Goal: Contribute content: Add original content to the website for others to see

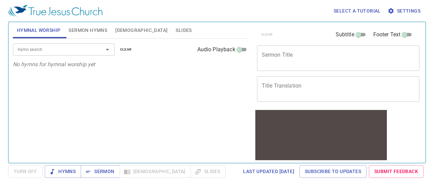
click at [176, 28] on span "Slides" at bounding box center [184, 30] width 16 height 8
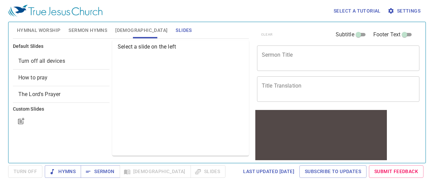
click at [51, 91] on span "The Lord's Prayer" at bounding box center [39, 94] width 42 height 6
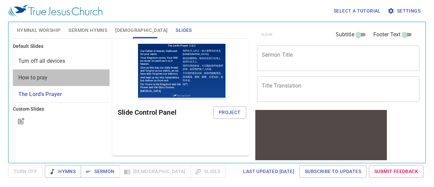
click at [52, 77] on span "How to pray" at bounding box center [61, 78] width 86 height 8
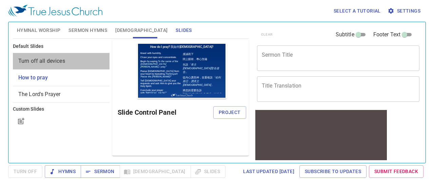
click at [65, 63] on span "Turn off all devices" at bounding box center [61, 61] width 86 height 8
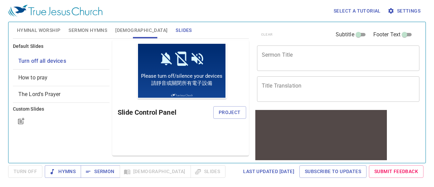
click at [60, 95] on span "The Lord's Prayer" at bounding box center [61, 94] width 86 height 8
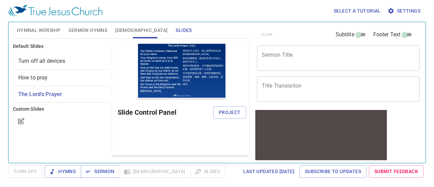
click at [121, 30] on span "[DEMOGRAPHIC_DATA]" at bounding box center [141, 30] width 52 height 8
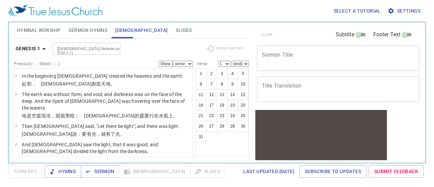
click at [46, 32] on span "Hymnal Worship" at bounding box center [39, 30] width 44 height 8
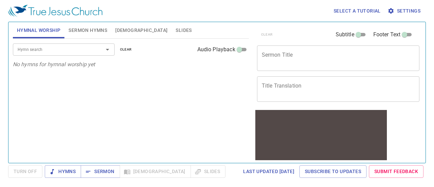
click at [76, 48] on input "Hymn search" at bounding box center [54, 49] width 78 height 8
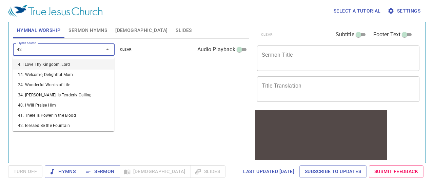
type input "427"
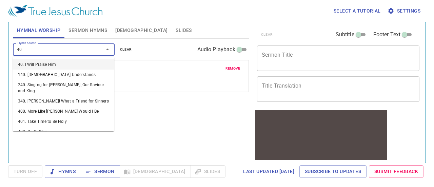
type input "406"
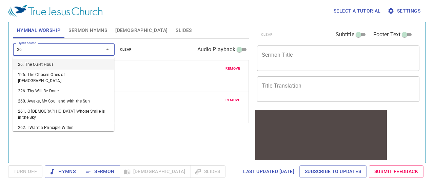
type input "265"
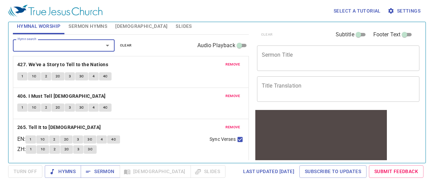
click at [82, 30] on span "Sermon Hymns" at bounding box center [87, 26] width 39 height 8
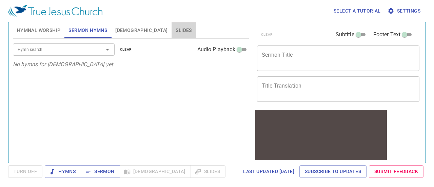
click at [176, 29] on span "Slides" at bounding box center [184, 30] width 16 height 8
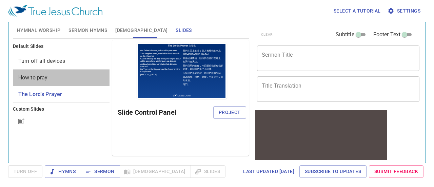
click at [86, 77] on span "How to pray" at bounding box center [61, 78] width 86 height 8
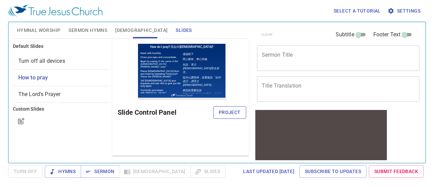
click at [225, 117] on button "Project" at bounding box center [229, 112] width 33 height 13
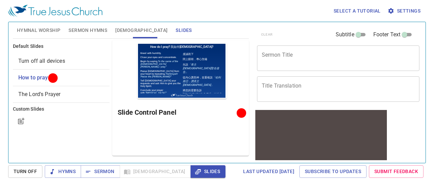
click at [300, 50] on div "x Sermon Title" at bounding box center [338, 57] width 163 height 25
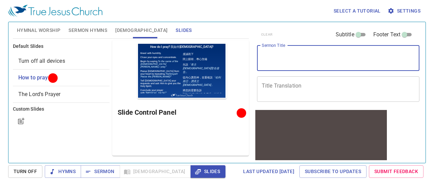
paste textarea "憐恤人的人有福了"
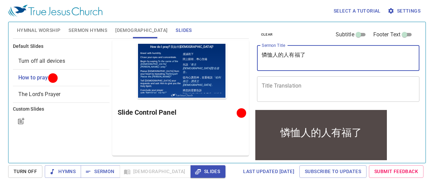
type textarea "憐恤人的人有福了"
click at [294, 86] on textarea "Title Translation" at bounding box center [338, 88] width 153 height 13
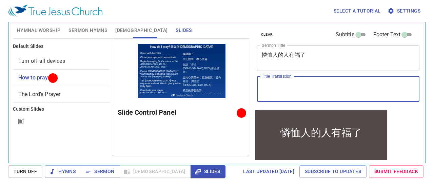
click at [101, 28] on span "Sermon Hymns" at bounding box center [87, 30] width 39 height 8
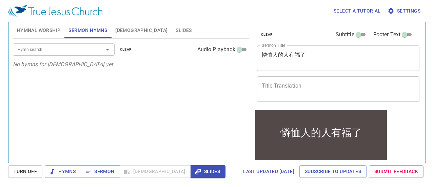
click at [86, 48] on input "Hymn search" at bounding box center [54, 49] width 78 height 8
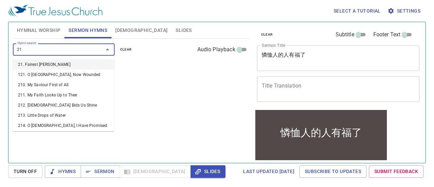
type input "214"
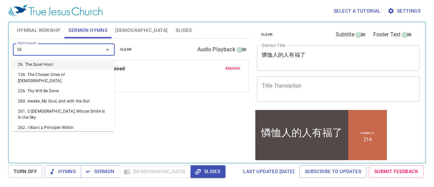
type input "264"
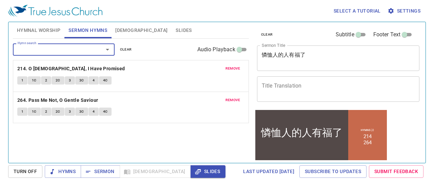
click at [298, 88] on textarea "Title Translation" at bounding box center [338, 88] width 153 height 13
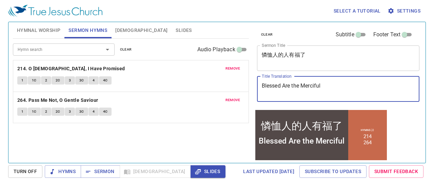
type textarea "Blessed Are the Merciful"
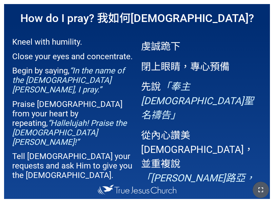
click at [261, 190] on icon "button" at bounding box center [261, 190] width 8 height 8
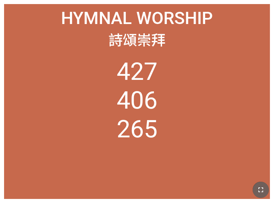
click at [262, 191] on icon "button" at bounding box center [261, 190] width 8 height 8
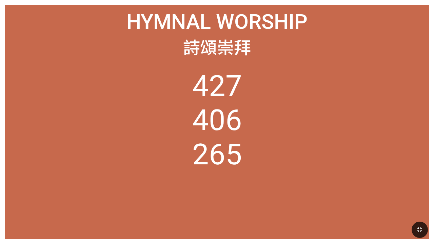
click at [194, 15] on span "Hymnal Worship" at bounding box center [216, 21] width 181 height 24
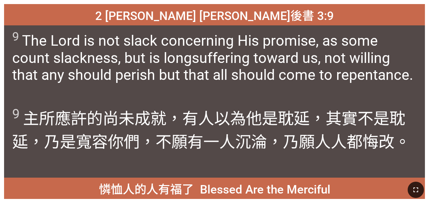
click at [273, 189] on icon "button" at bounding box center [416, 190] width 8 height 8
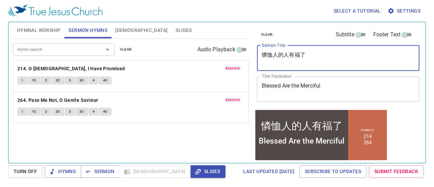
drag, startPoint x: 312, startPoint y: 59, endPoint x: 253, endPoint y: 52, distance: 58.8
click at [253, 52] on div "clear Subtitle Footer Text Sermon Title 憐恤人的人有福了 x Sermon Title Title Translati…" at bounding box center [337, 89] width 173 height 141
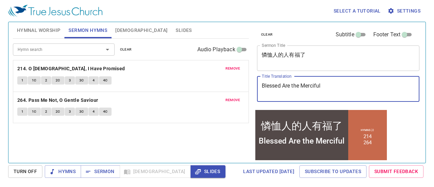
drag, startPoint x: 329, startPoint y: 86, endPoint x: 240, endPoint y: 83, distance: 89.2
click at [240, 83] on div "Hymnal Worship Sermon Hymns [DEMOGRAPHIC_DATA] Slides Hymn search Hymn search c…" at bounding box center [216, 89] width 413 height 141
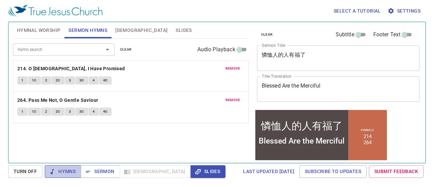
click at [64, 169] on span "Hymns" at bounding box center [62, 171] width 25 height 8
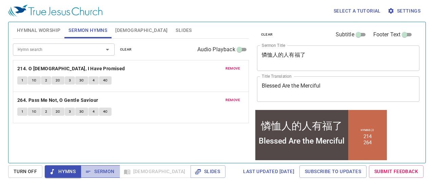
click at [98, 170] on span "Sermon" at bounding box center [100, 171] width 28 height 8
